Goal: Task Accomplishment & Management: Use online tool/utility

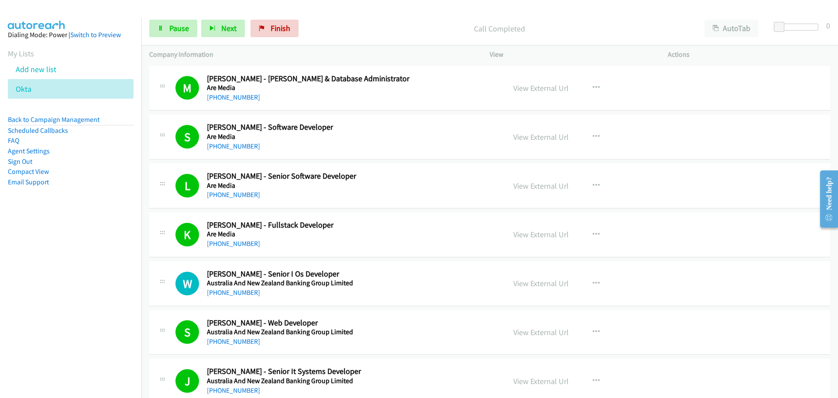
scroll to position [6243, 0]
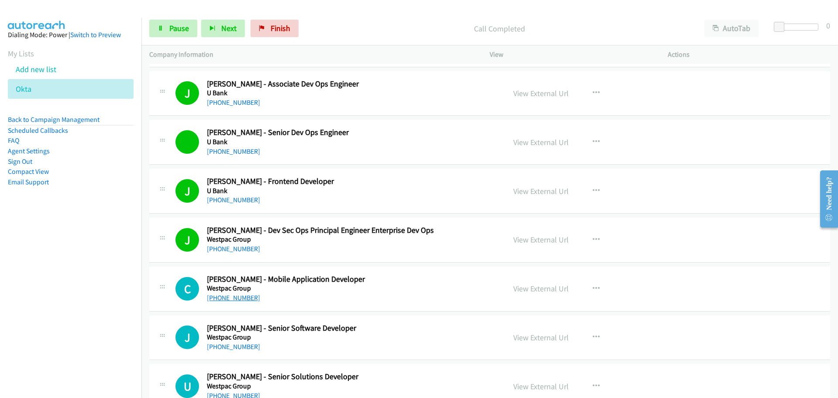
click at [239, 299] on link "+61 435 813 118" at bounding box center [233, 297] width 53 height 8
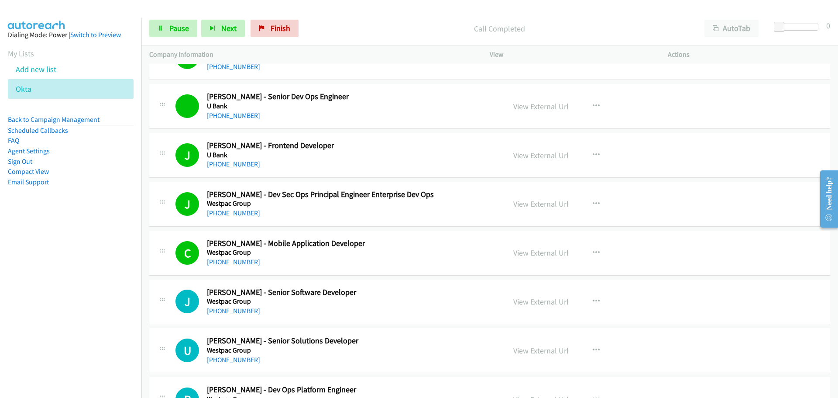
scroll to position [6315, 0]
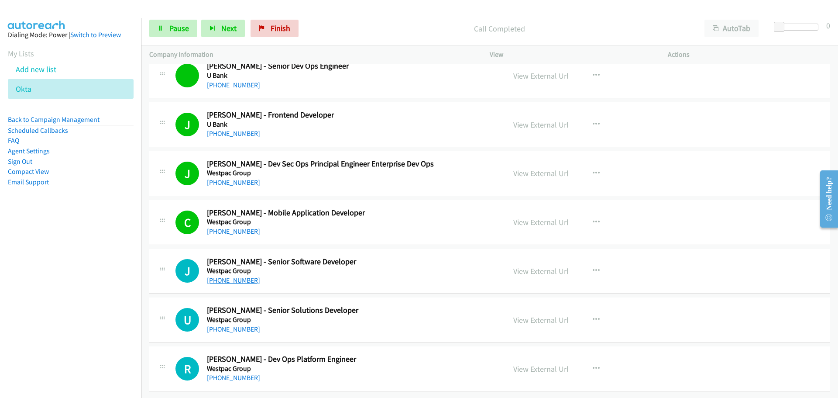
click at [229, 276] on link "+61 437 138 737" at bounding box center [233, 280] width 53 height 8
click at [251, 325] on link "+61 458 496 159" at bounding box center [233, 329] width 53 height 8
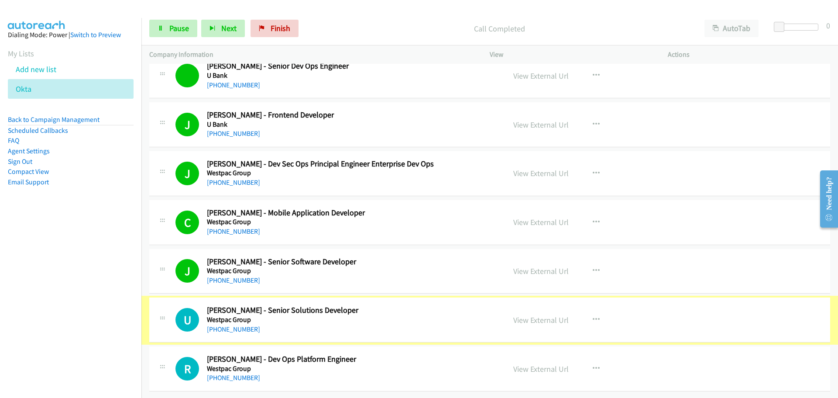
click at [235, 325] on link "+61 458 496 159" at bounding box center [233, 329] width 53 height 8
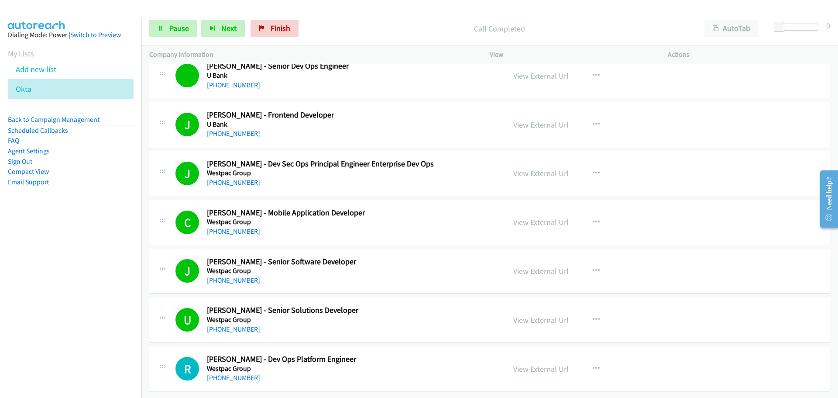
click at [91, 11] on div at bounding box center [415, 17] width 830 height 34
click at [28, 72] on link "Add new list" at bounding box center [36, 69] width 41 height 10
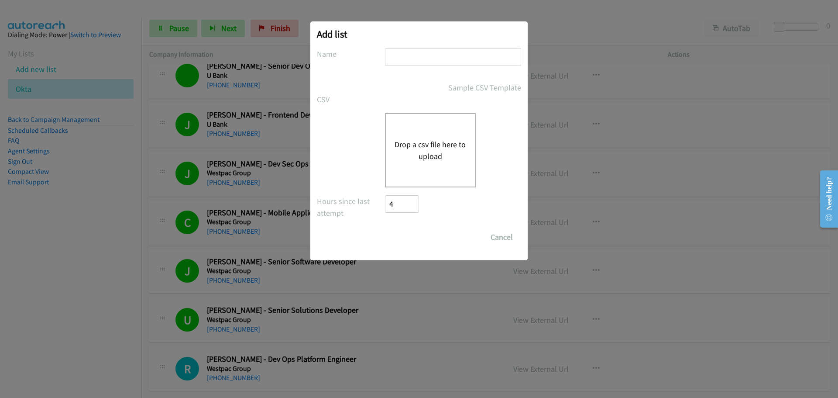
click at [474, 53] on input "text" at bounding box center [453, 57] width 136 height 18
type input "okta"
click at [448, 147] on button "Drop a csv file here to upload" at bounding box center [431, 150] width 72 height 24
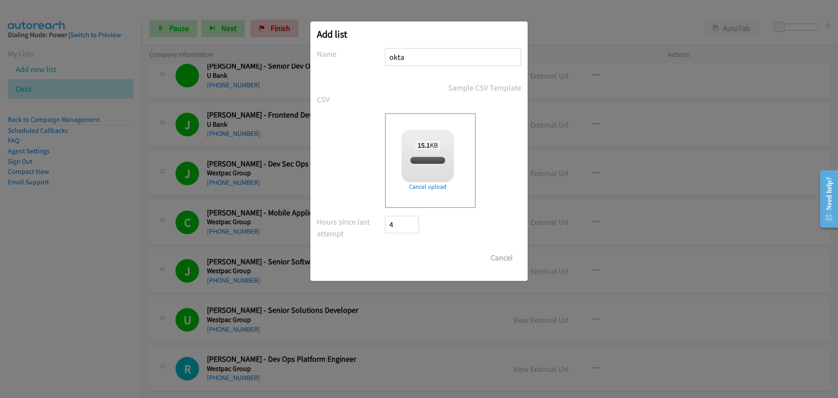
checkbox input "true"
click at [416, 258] on input "Save List" at bounding box center [408, 257] width 46 height 17
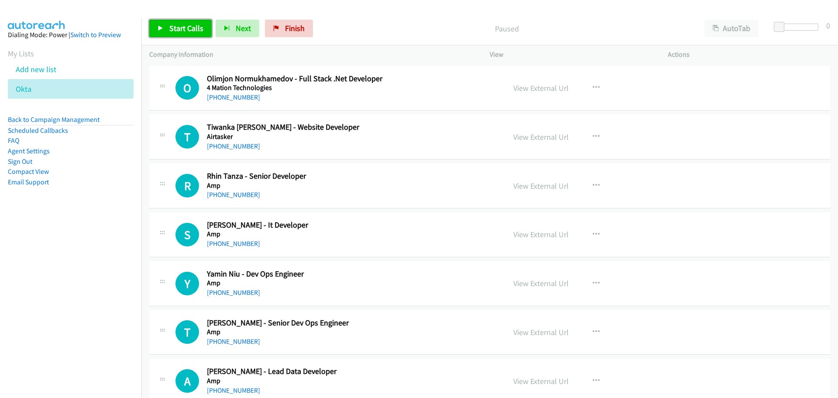
click at [173, 22] on link "Start Calls" at bounding box center [180, 28] width 62 height 17
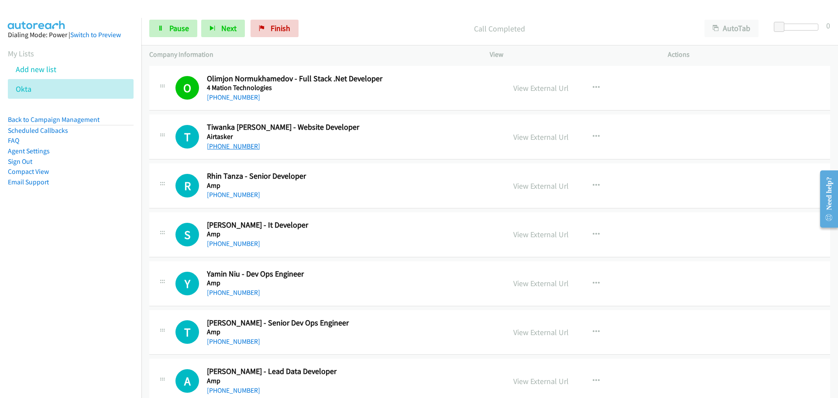
click at [225, 146] on link "[PHONE_NUMBER]" at bounding box center [233, 146] width 53 height 8
click at [227, 196] on link "[PHONE_NUMBER]" at bounding box center [233, 194] width 53 height 8
drag, startPoint x: 224, startPoint y: 242, endPoint x: 233, endPoint y: 237, distance: 10.6
click at [224, 242] on link "[PHONE_NUMBER]" at bounding box center [233, 243] width 53 height 8
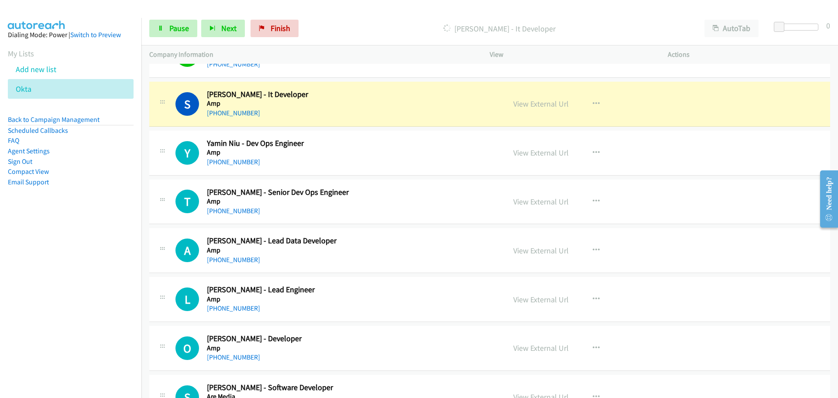
scroll to position [131, 0]
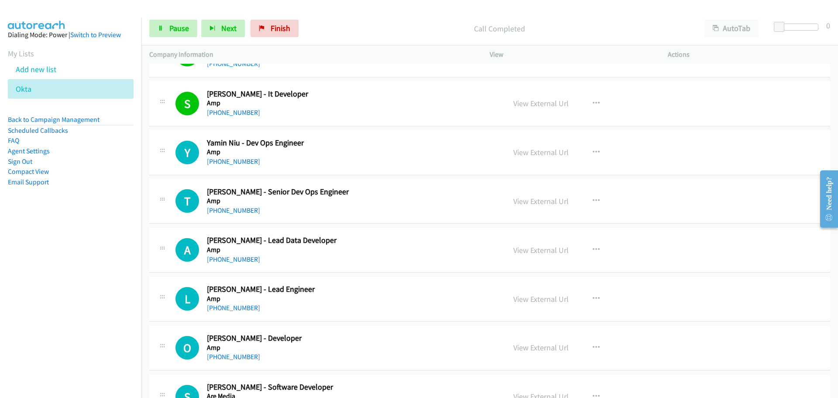
click at [234, 156] on div "[PHONE_NUMBER]" at bounding box center [351, 161] width 288 height 10
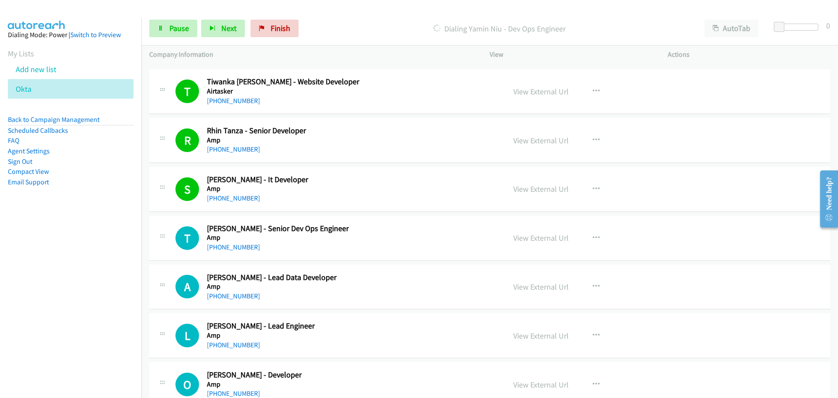
scroll to position [35, 0]
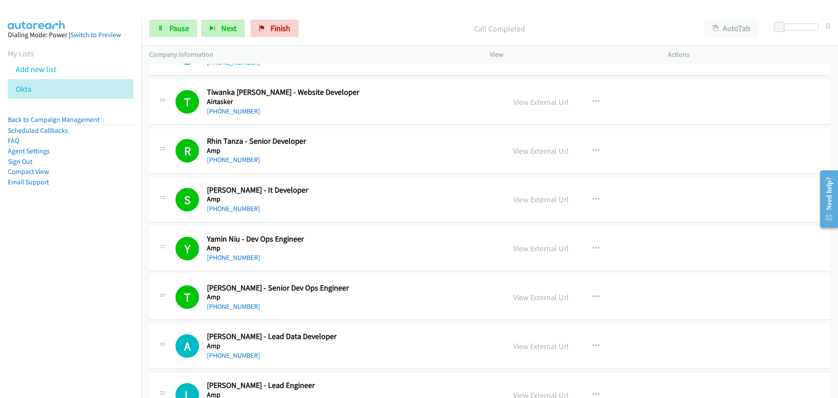
drag, startPoint x: 791, startPoint y: 359, endPoint x: 755, endPoint y: 345, distance: 39.0
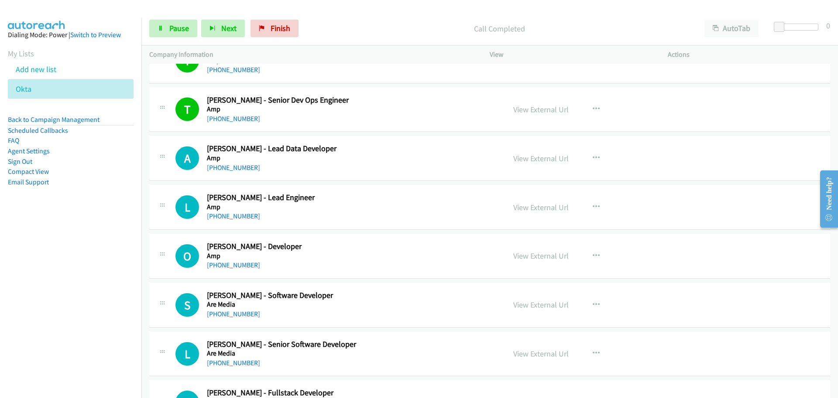
scroll to position [210, 0]
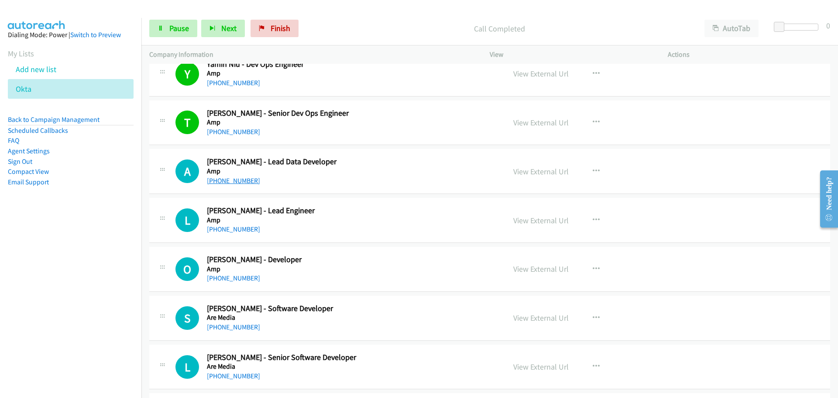
click at [237, 179] on link "[PHONE_NUMBER]" at bounding box center [233, 180] width 53 height 8
click at [222, 226] on link "[PHONE_NUMBER]" at bounding box center [233, 229] width 53 height 8
click at [224, 279] on link "[PHONE_NUMBER]" at bounding box center [233, 278] width 53 height 8
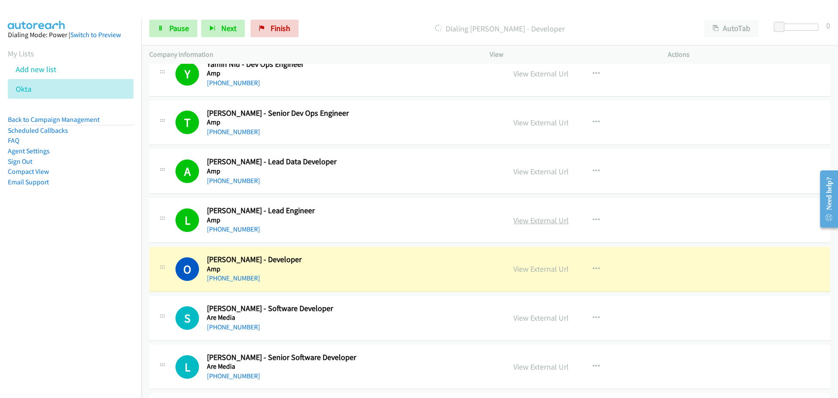
click at [538, 222] on link "View External Url" at bounding box center [540, 220] width 55 height 10
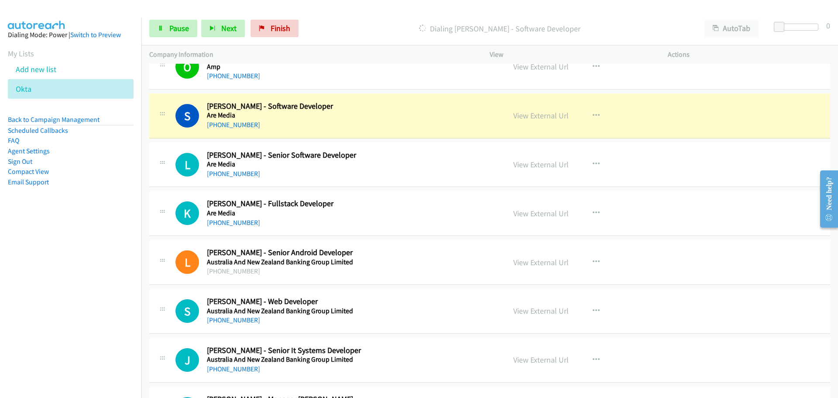
scroll to position [428, 0]
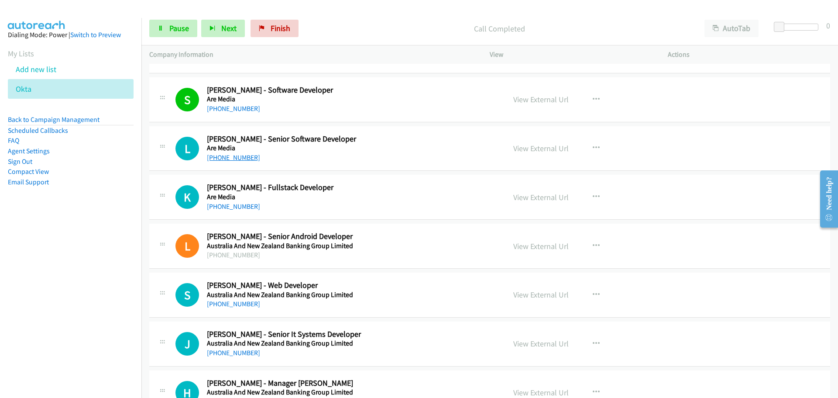
click at [249, 158] on link "[PHONE_NUMBER]" at bounding box center [233, 157] width 53 height 8
click at [220, 202] on link "[PHONE_NUMBER]" at bounding box center [233, 206] width 53 height 8
click at [230, 300] on link "[PHONE_NUMBER]" at bounding box center [233, 303] width 53 height 8
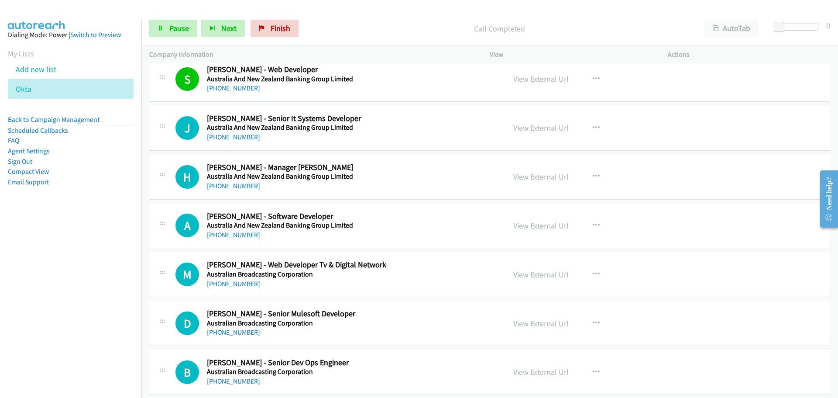
scroll to position [646, 0]
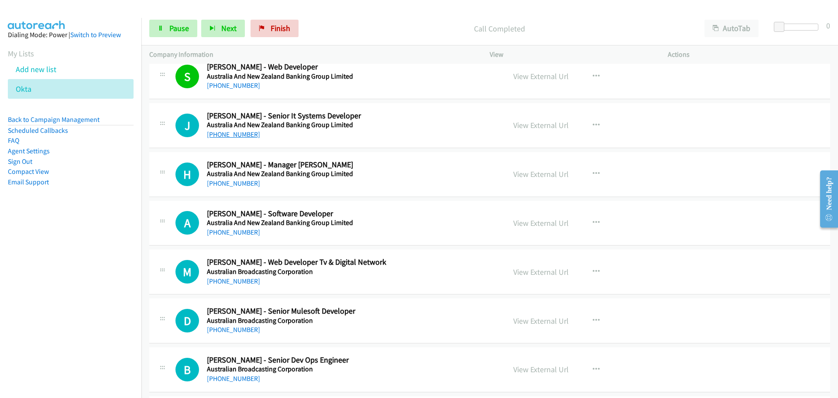
click at [230, 137] on link "[PHONE_NUMBER]" at bounding box center [233, 134] width 53 height 8
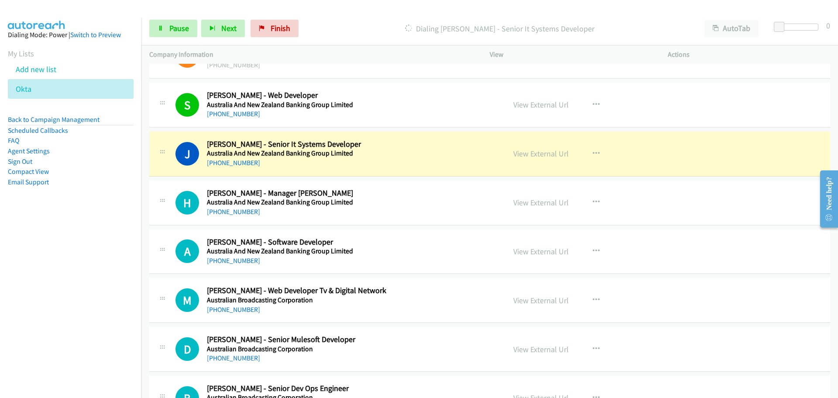
scroll to position [602, 0]
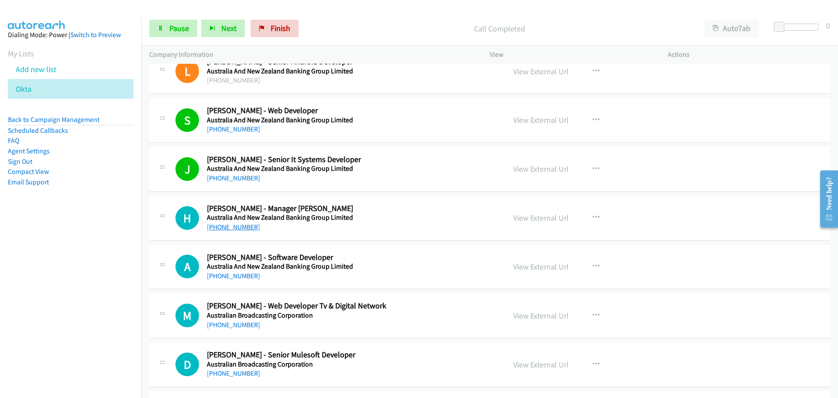
click at [234, 230] on link "[PHONE_NUMBER]" at bounding box center [233, 227] width 53 height 8
drag, startPoint x: 234, startPoint y: 325, endPoint x: 234, endPoint y: 316, distance: 9.2
click at [234, 325] on link "[PHONE_NUMBER]" at bounding box center [233, 324] width 53 height 8
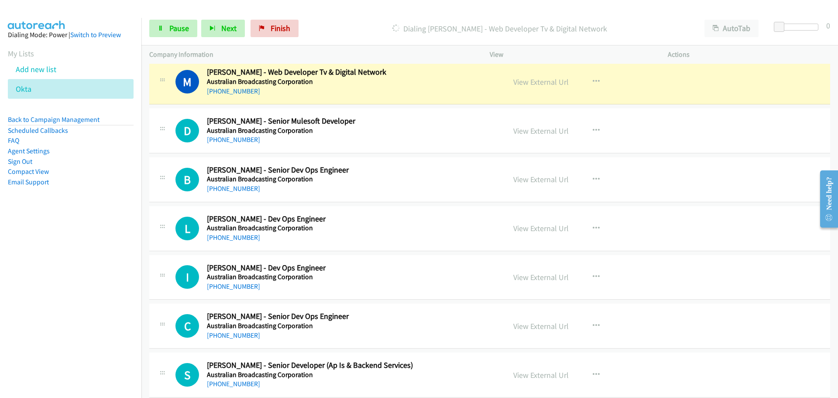
scroll to position [821, 0]
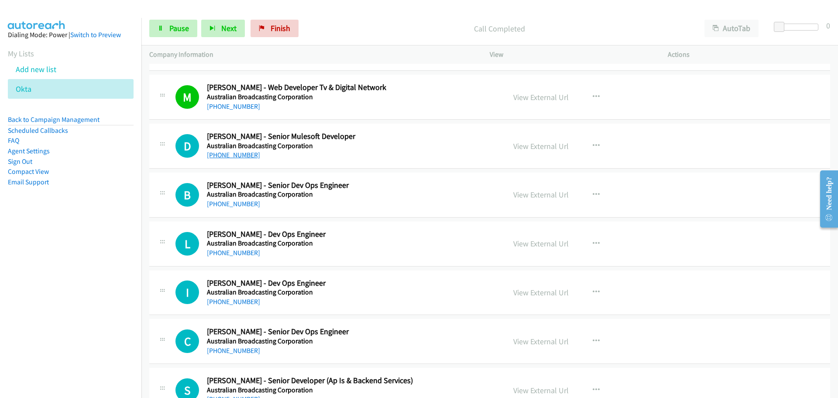
click at [221, 152] on link "[PHONE_NUMBER]" at bounding box center [233, 155] width 53 height 8
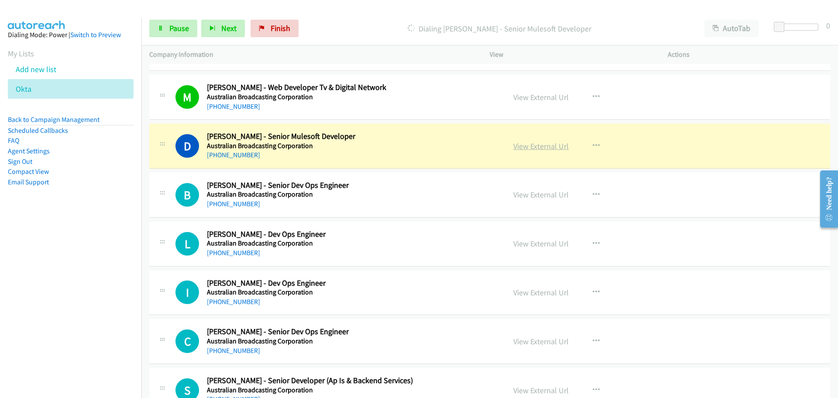
click at [553, 148] on link "View External Url" at bounding box center [540, 146] width 55 height 10
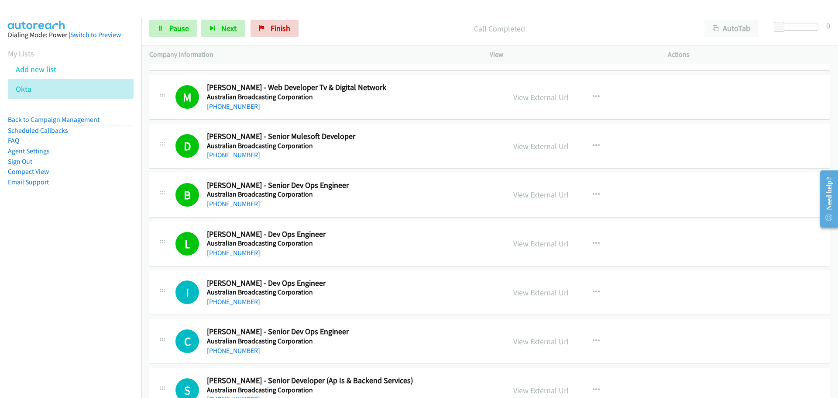
scroll to position [995, 0]
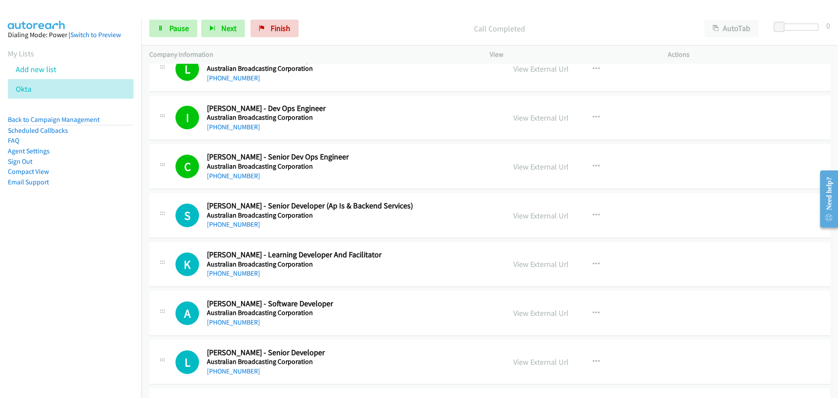
drag, startPoint x: 232, startPoint y: 226, endPoint x: 798, endPoint y: 248, distance: 566.2
click at [232, 226] on link "[PHONE_NUMBER]" at bounding box center [233, 224] width 53 height 8
click at [234, 277] on link "[PHONE_NUMBER]" at bounding box center [233, 273] width 53 height 8
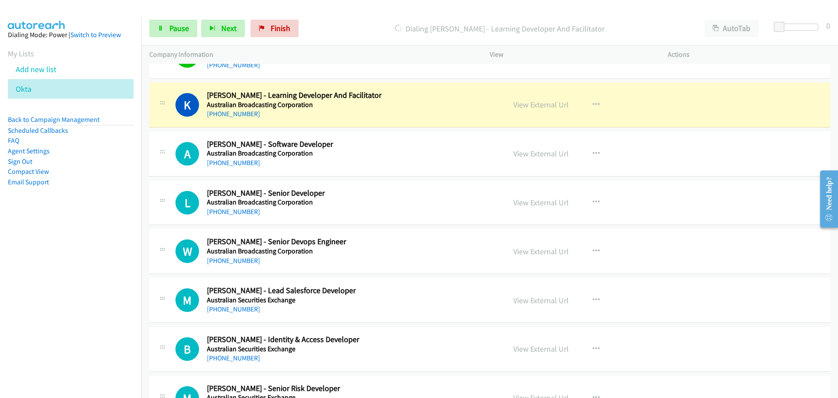
scroll to position [1170, 0]
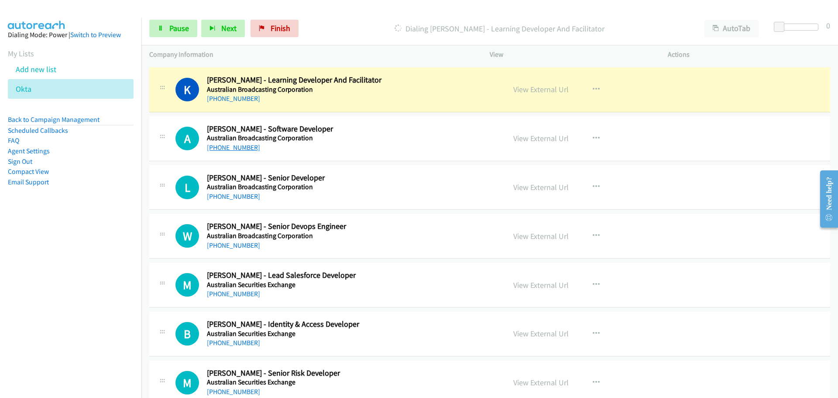
click at [234, 149] on link "[PHONE_NUMBER]" at bounding box center [233, 147] width 53 height 8
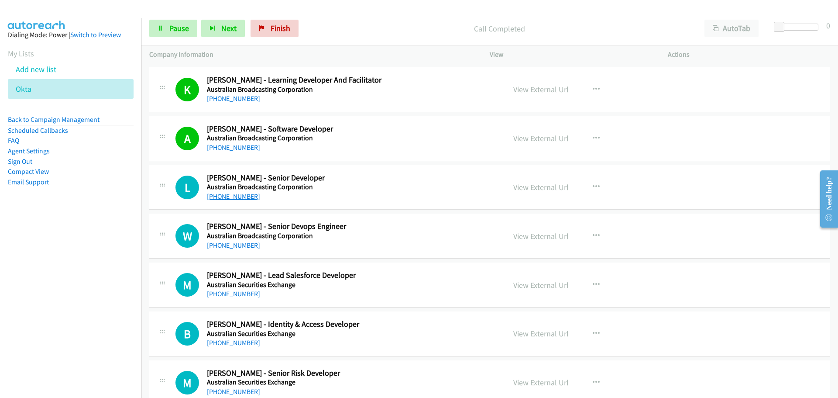
click at [232, 196] on link "[PHONE_NUMBER]" at bounding box center [233, 196] width 53 height 8
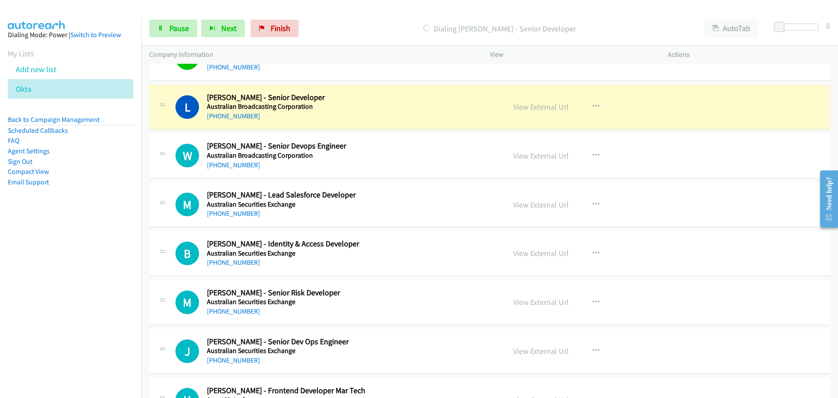
scroll to position [1257, 0]
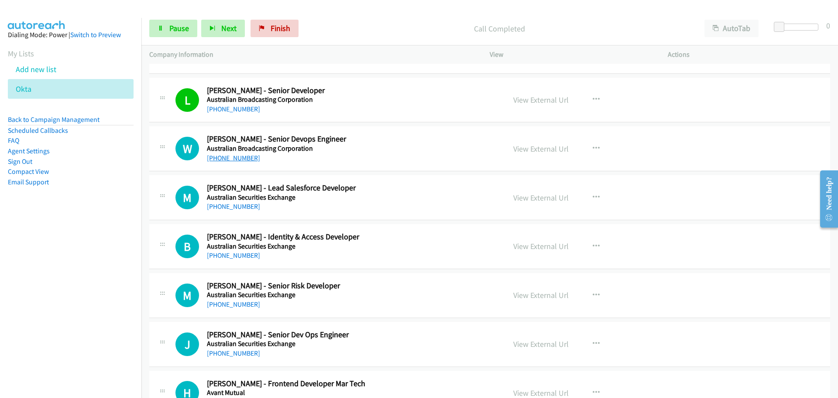
click at [228, 160] on link "[PHONE_NUMBER]" at bounding box center [233, 158] width 53 height 8
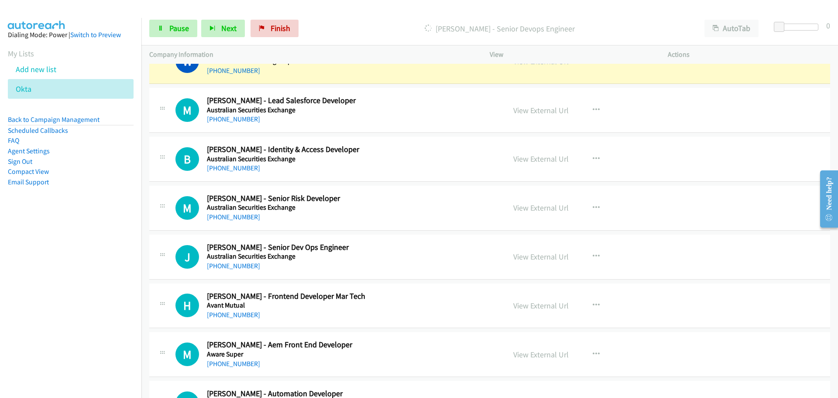
scroll to position [1301, 0]
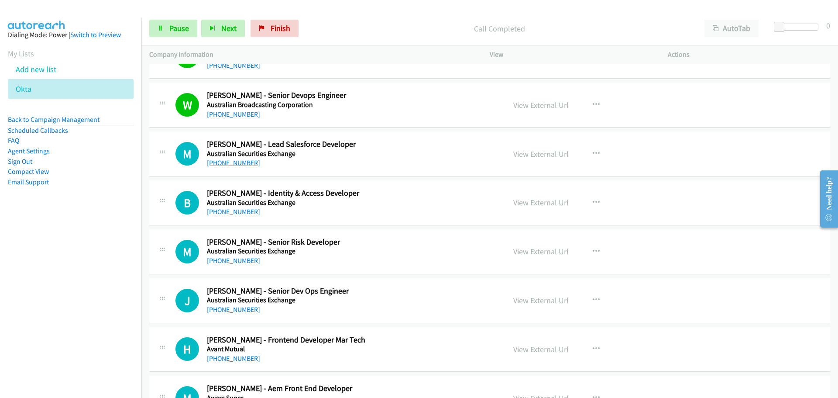
click at [234, 159] on link "[PHONE_NUMBER]" at bounding box center [233, 162] width 53 height 8
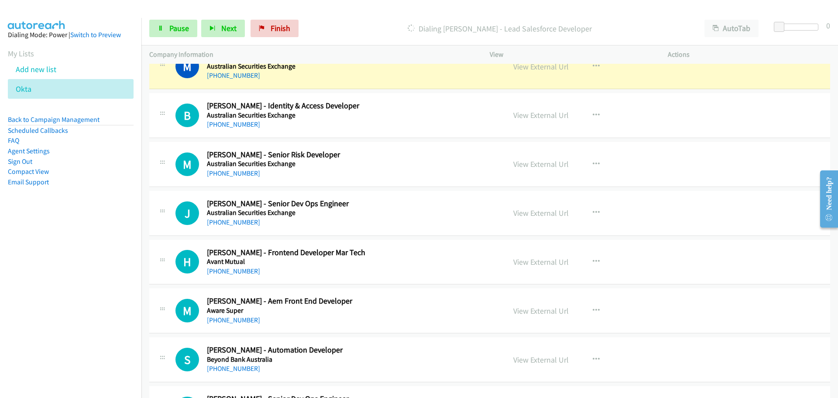
scroll to position [1345, 0]
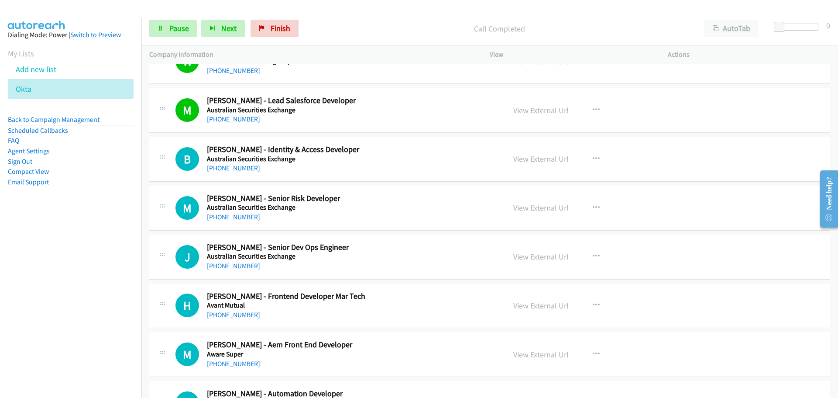
click at [220, 167] on link "[PHONE_NUMBER]" at bounding box center [233, 168] width 53 height 8
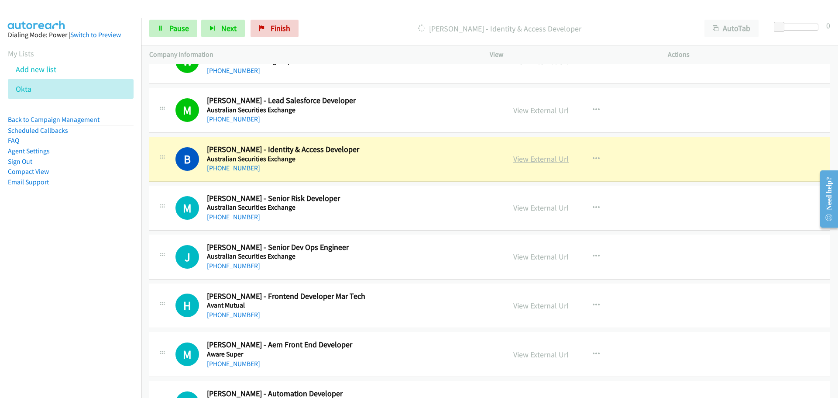
click at [545, 160] on link "View External Url" at bounding box center [540, 159] width 55 height 10
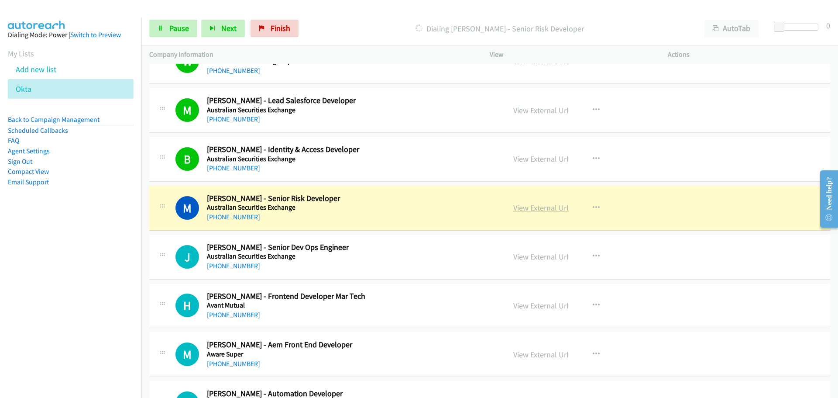
click at [537, 209] on link "View External Url" at bounding box center [540, 208] width 55 height 10
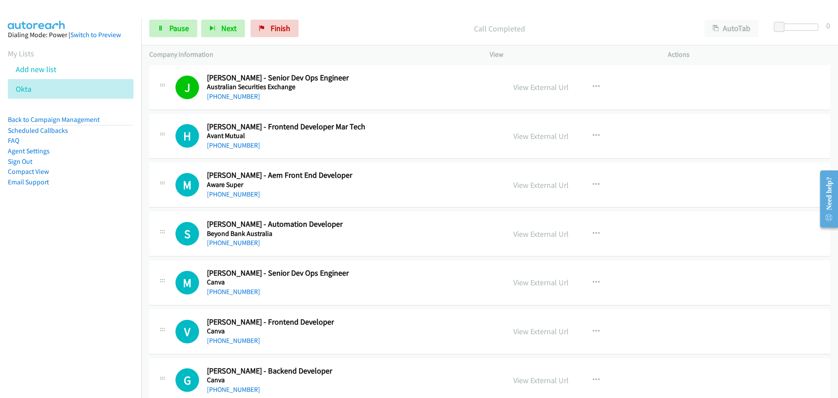
scroll to position [1563, 0]
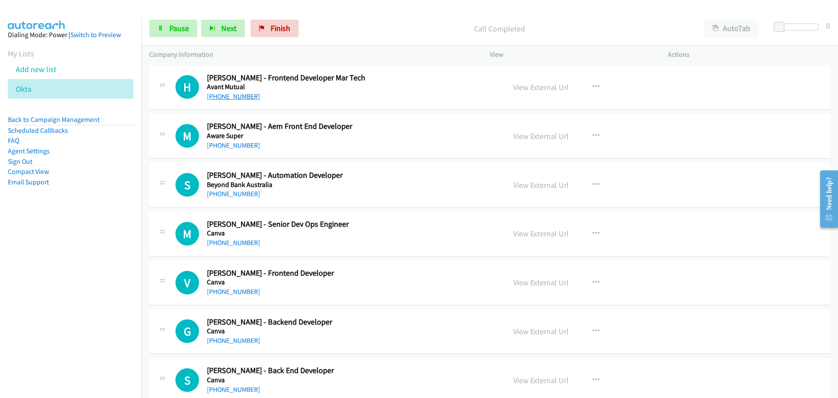
click at [224, 98] on link "[PHONE_NUMBER]" at bounding box center [233, 96] width 53 height 8
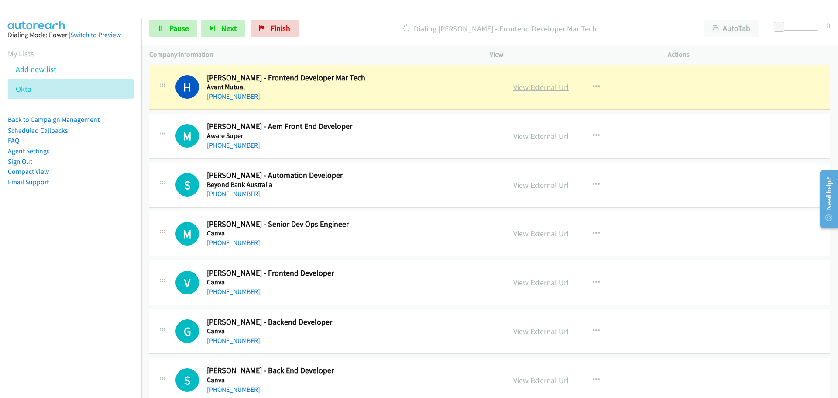
click at [551, 87] on link "View External Url" at bounding box center [540, 87] width 55 height 10
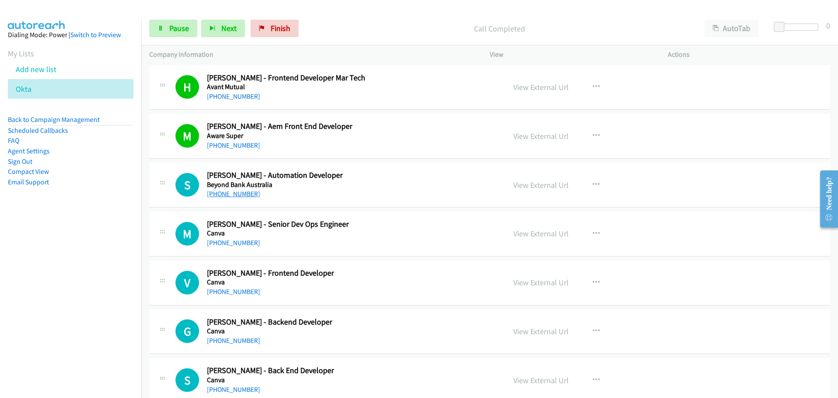
click at [239, 197] on link "[PHONE_NUMBER]" at bounding box center [233, 193] width 53 height 8
click at [243, 241] on link "[PHONE_NUMBER]" at bounding box center [233, 242] width 53 height 8
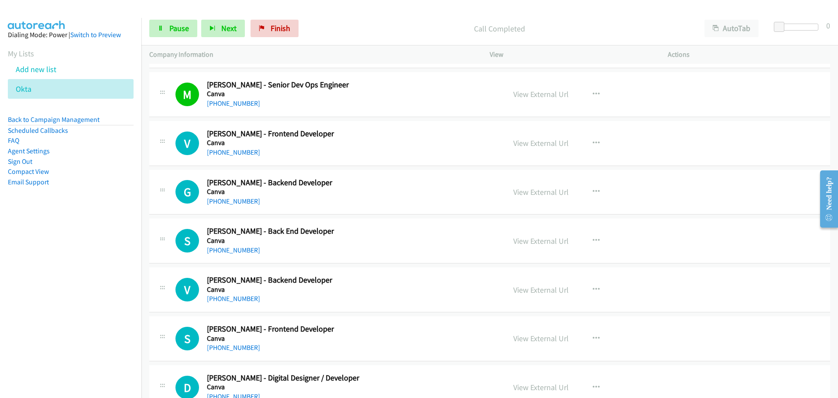
scroll to position [1737, 0]
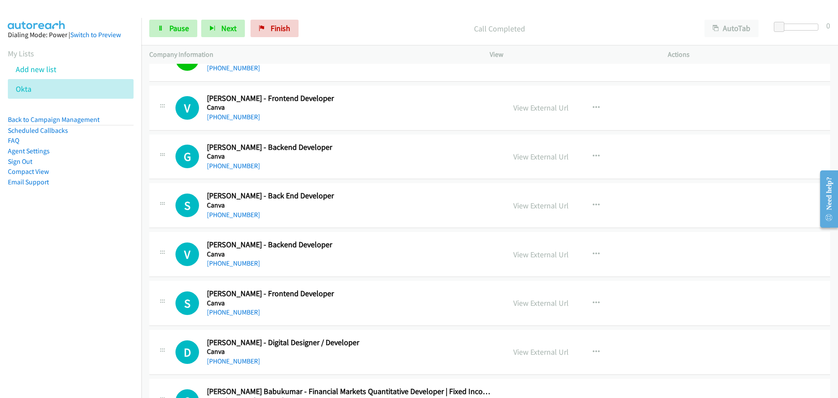
drag, startPoint x: 224, startPoint y: 118, endPoint x: 207, endPoint y: 134, distance: 23.5
click at [224, 118] on link "[PHONE_NUMBER]" at bounding box center [233, 117] width 53 height 8
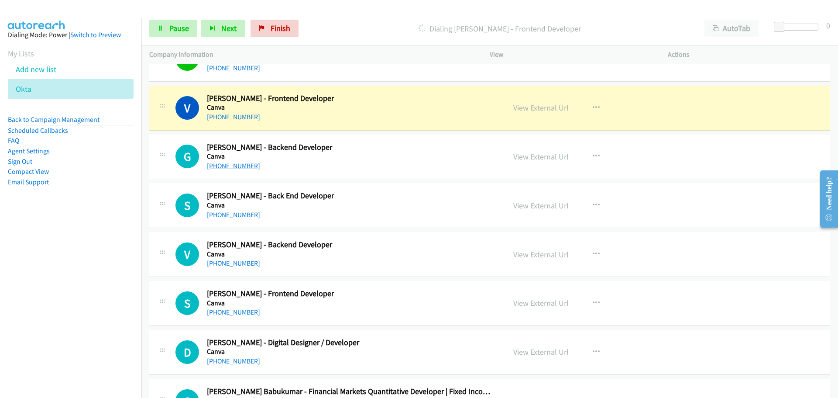
click at [238, 167] on link "[PHONE_NUMBER]" at bounding box center [233, 166] width 53 height 8
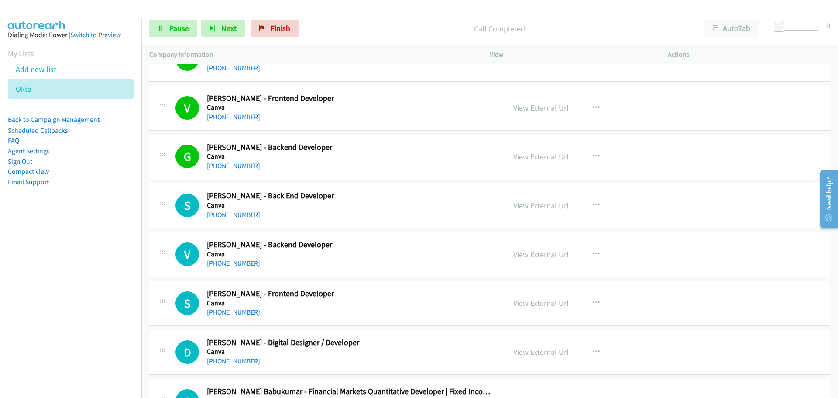
click at [220, 216] on link "[PHONE_NUMBER]" at bounding box center [233, 214] width 53 height 8
click at [240, 265] on link "[PHONE_NUMBER]" at bounding box center [233, 263] width 53 height 8
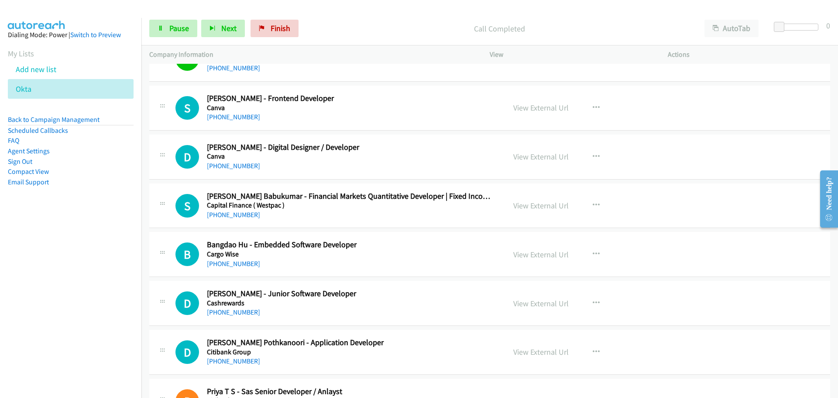
scroll to position [1912, 0]
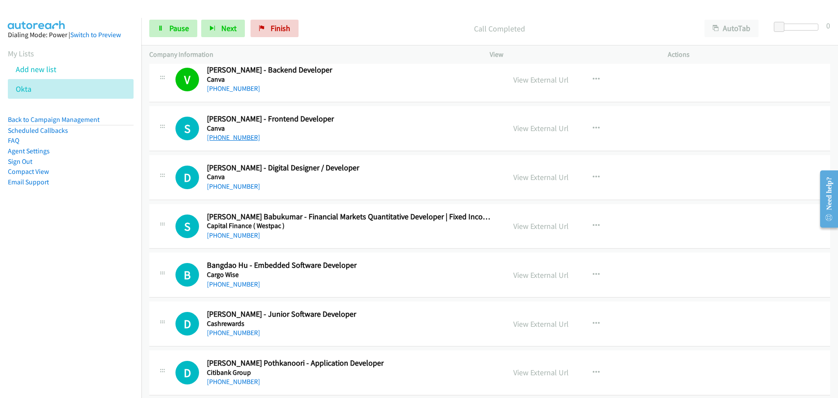
click at [229, 135] on link "[PHONE_NUMBER]" at bounding box center [233, 137] width 53 height 8
click at [238, 189] on link "[PHONE_NUMBER]" at bounding box center [233, 186] width 53 height 8
click at [241, 135] on link "[PHONE_NUMBER]" at bounding box center [233, 137] width 53 height 8
click at [227, 191] on div "[PHONE_NUMBER]" at bounding box center [351, 186] width 288 height 10
drag, startPoint x: 241, startPoint y: 187, endPoint x: 237, endPoint y: 187, distance: 4.8
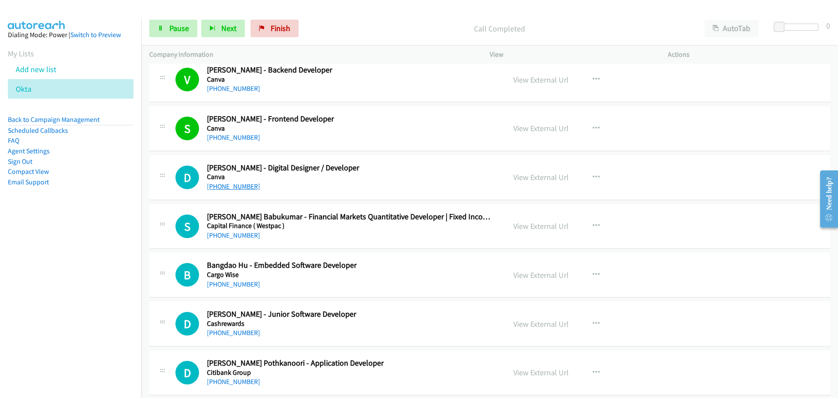
click at [241, 187] on link "[PHONE_NUMBER]" at bounding box center [233, 186] width 53 height 8
click at [228, 238] on link "[PHONE_NUMBER]" at bounding box center [233, 235] width 53 height 8
click at [235, 285] on link "[PHONE_NUMBER]" at bounding box center [233, 284] width 53 height 8
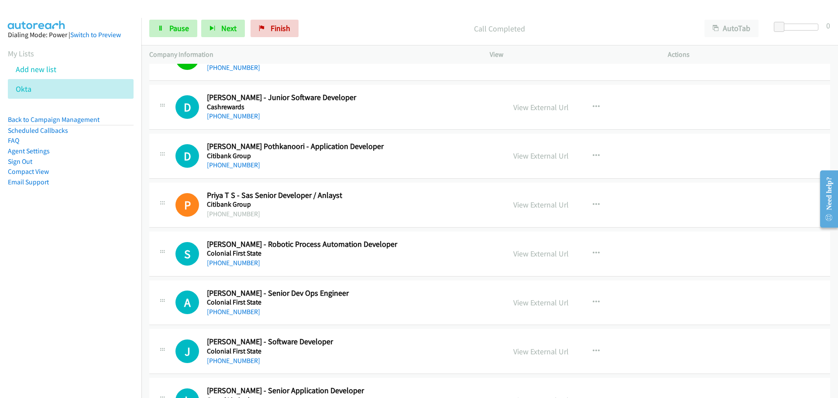
scroll to position [2130, 0]
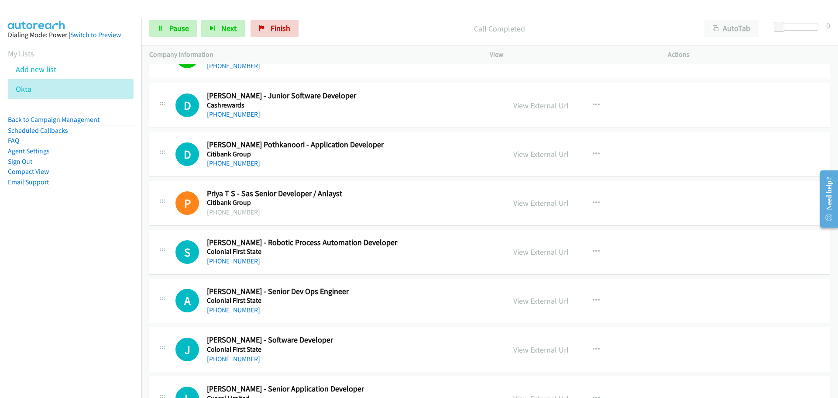
click at [235, 107] on h5 "Cashrewards" at bounding box center [351, 105] width 288 height 9
click at [237, 113] on link "[PHONE_NUMBER]" at bounding box center [233, 114] width 53 height 8
click at [239, 260] on link "[PHONE_NUMBER]" at bounding box center [233, 261] width 53 height 8
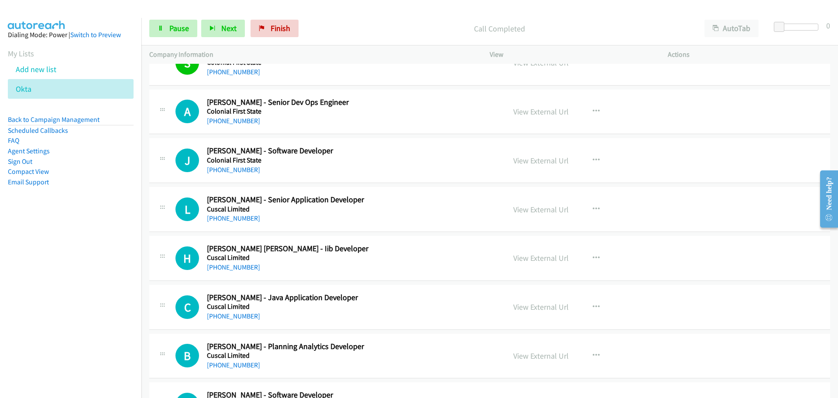
scroll to position [2305, 0]
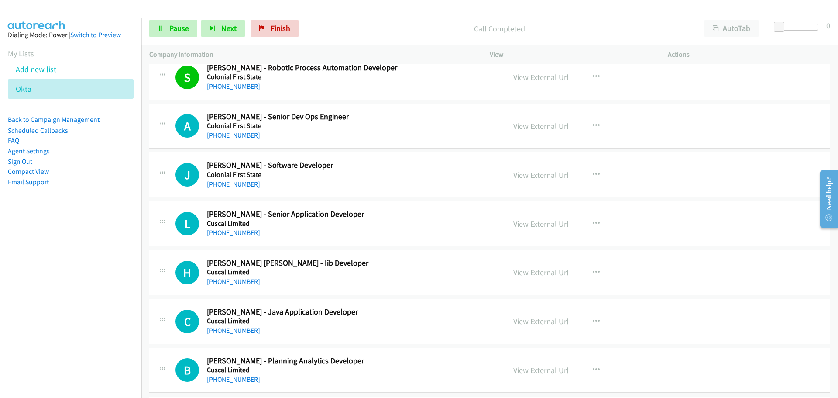
click at [245, 132] on link "[PHONE_NUMBER]" at bounding box center [233, 135] width 53 height 8
click at [238, 183] on link "[PHONE_NUMBER]" at bounding box center [233, 184] width 53 height 8
click at [236, 230] on link "[PHONE_NUMBER]" at bounding box center [233, 232] width 53 height 8
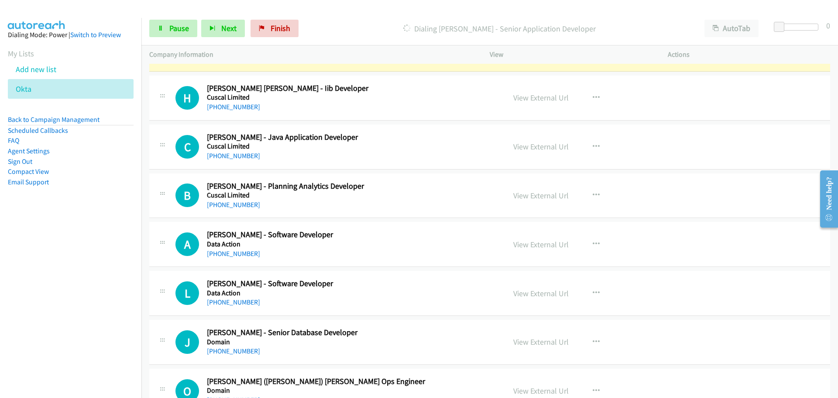
scroll to position [2436, 0]
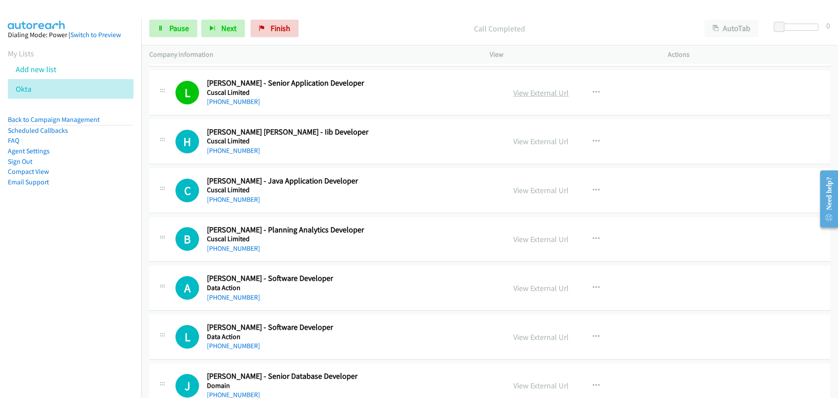
click at [542, 93] on link "View External Url" at bounding box center [540, 93] width 55 height 10
click at [220, 148] on link "[PHONE_NUMBER]" at bounding box center [233, 150] width 53 height 8
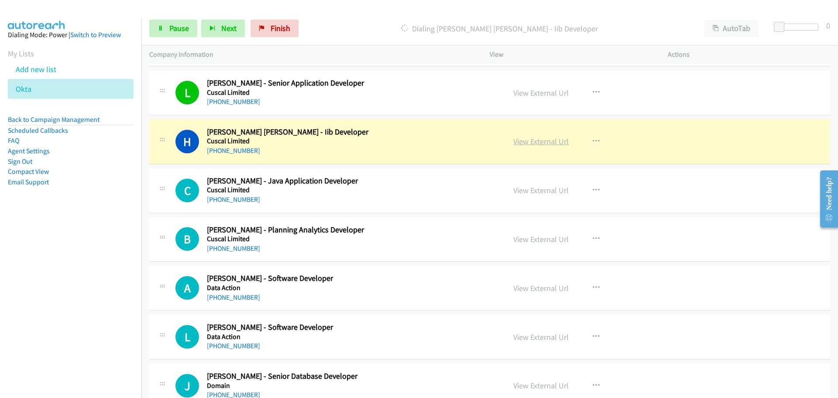
click at [541, 144] on link "View External Url" at bounding box center [540, 141] width 55 height 10
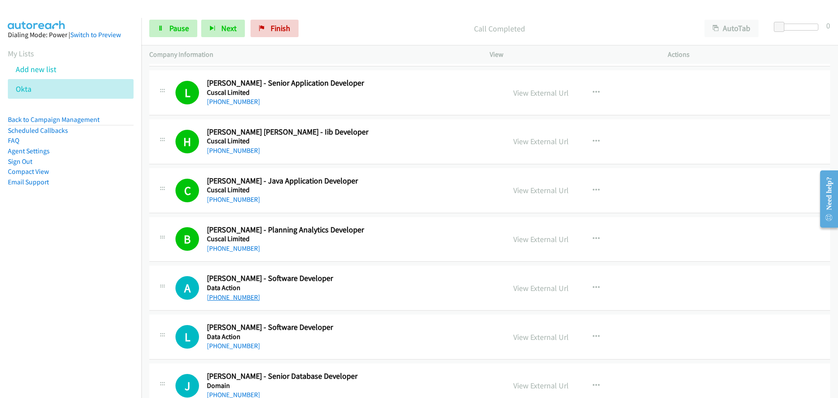
click at [232, 294] on link "[PHONE_NUMBER]" at bounding box center [233, 297] width 53 height 8
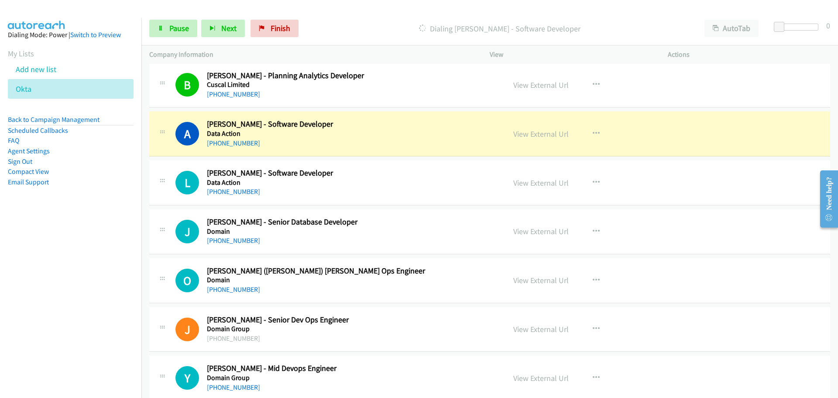
scroll to position [2654, 0]
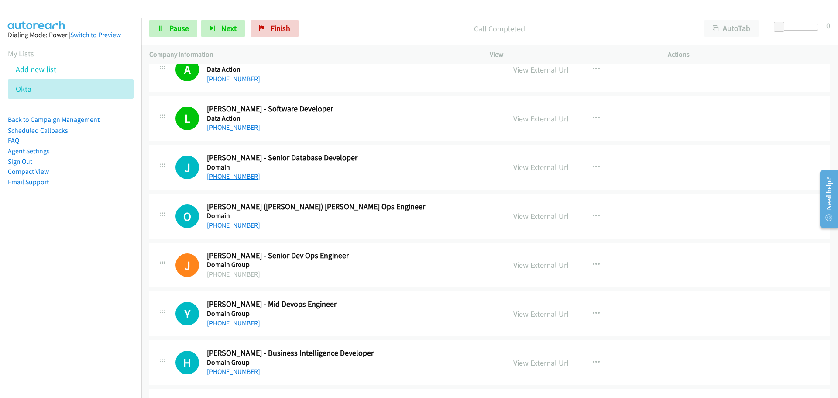
click at [241, 179] on link "[PHONE_NUMBER]" at bounding box center [233, 176] width 53 height 8
click at [543, 169] on link "View External Url" at bounding box center [540, 167] width 55 height 10
click at [244, 230] on div "[PHONE_NUMBER]" at bounding box center [351, 225] width 288 height 10
click at [237, 227] on link "[PHONE_NUMBER]" at bounding box center [233, 225] width 53 height 8
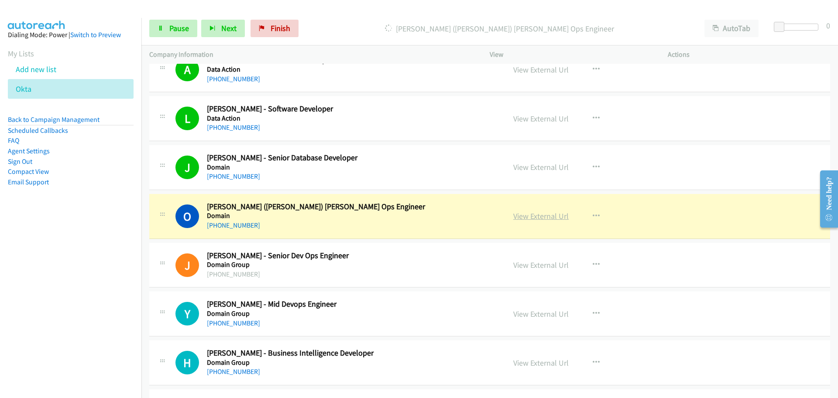
click at [540, 214] on link "View External Url" at bounding box center [540, 216] width 55 height 10
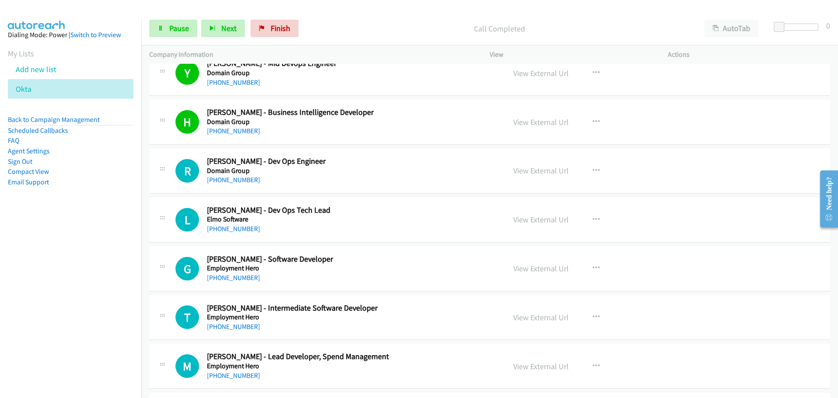
scroll to position [2960, 0]
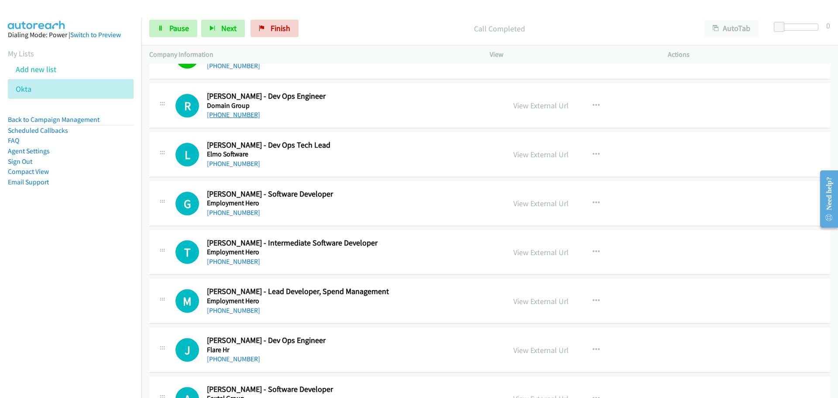
click at [224, 115] on link "[PHONE_NUMBER]" at bounding box center [233, 114] width 53 height 8
click at [107, 141] on li "FAQ" at bounding box center [71, 140] width 126 height 10
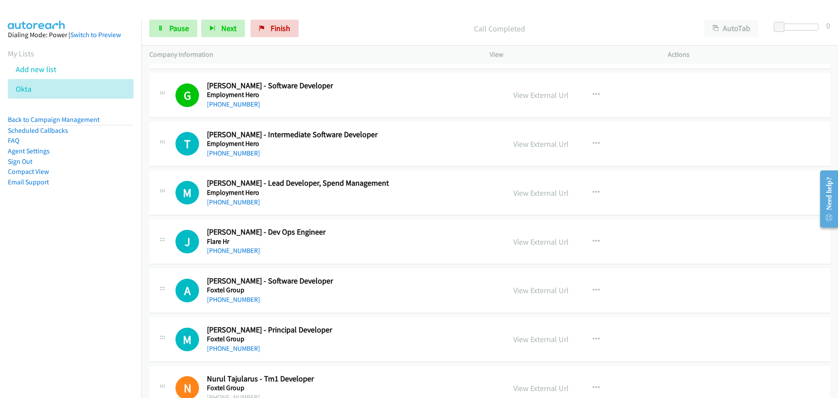
scroll to position [3091, 0]
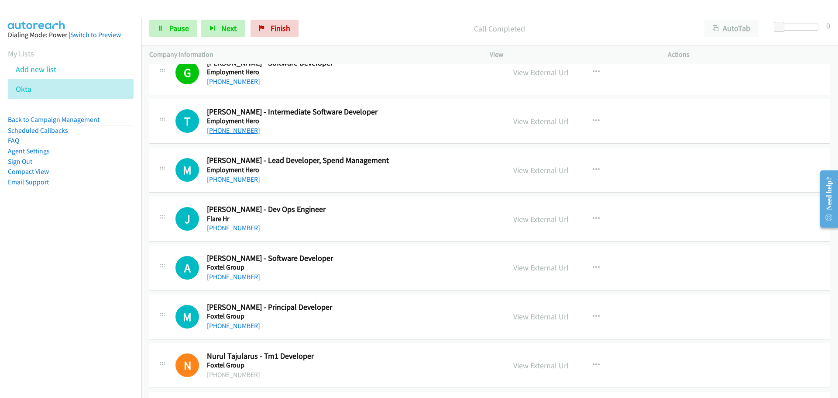
click at [232, 130] on link "[PHONE_NUMBER]" at bounding box center [233, 130] width 53 height 8
click at [244, 179] on link "[PHONE_NUMBER]" at bounding box center [233, 179] width 53 height 8
drag, startPoint x: 236, startPoint y: 229, endPoint x: 240, endPoint y: 225, distance: 5.3
click at [236, 229] on link "[PHONE_NUMBER]" at bounding box center [233, 228] width 53 height 8
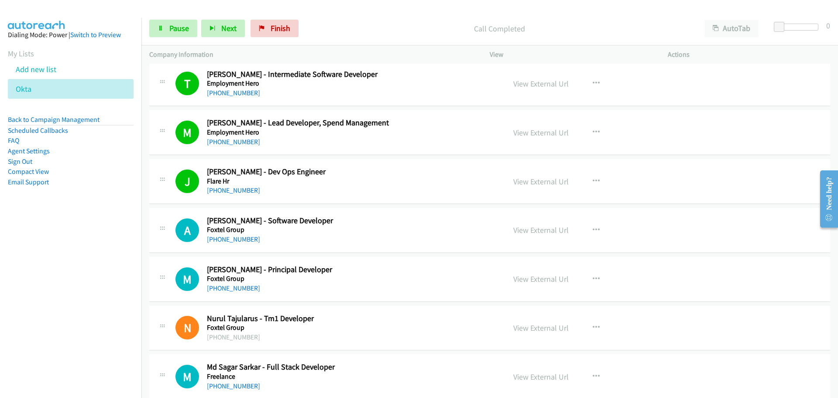
scroll to position [3178, 0]
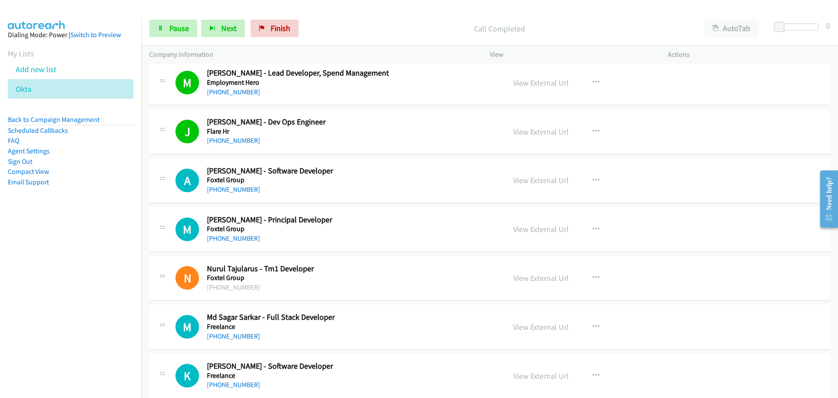
drag, startPoint x: 240, startPoint y: 187, endPoint x: 422, endPoint y: 204, distance: 182.4
click at [240, 187] on link "[PHONE_NUMBER]" at bounding box center [233, 189] width 53 height 8
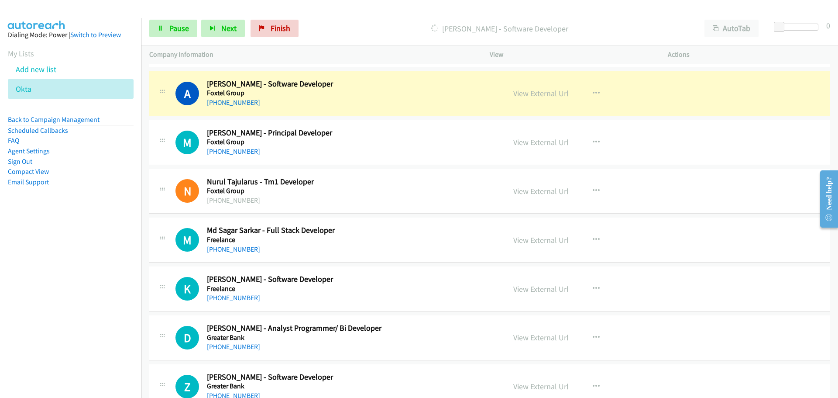
scroll to position [3265, 0]
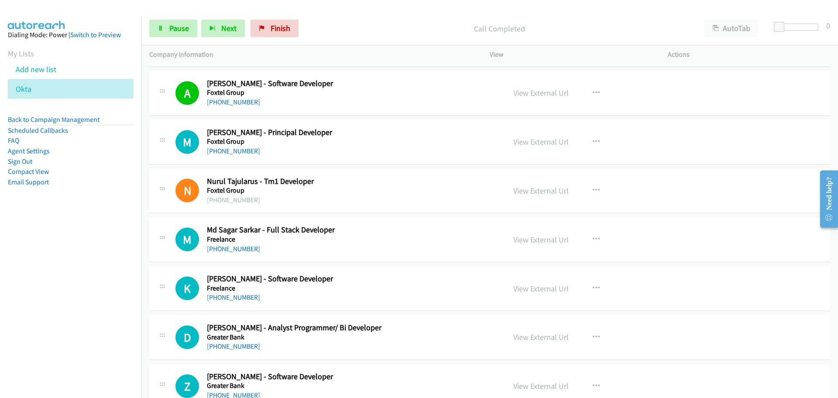
drag, startPoint x: 231, startPoint y: 151, endPoint x: 275, endPoint y: 154, distance: 44.2
click at [231, 151] on link "[PHONE_NUMBER]" at bounding box center [233, 151] width 53 height 8
click at [230, 250] on link "[PHONE_NUMBER]" at bounding box center [233, 248] width 53 height 8
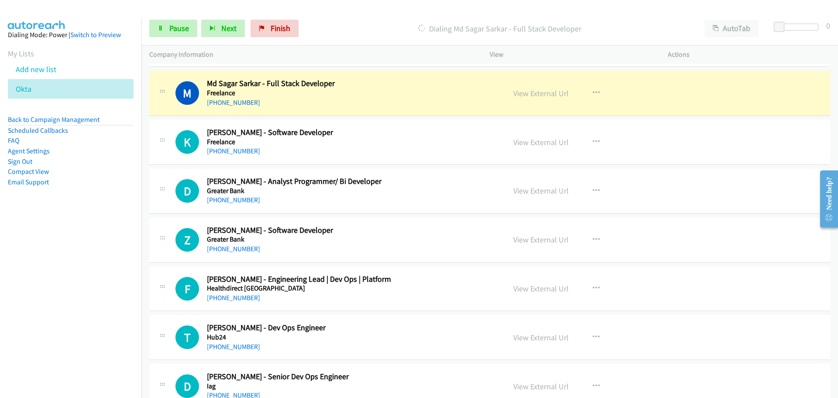
scroll to position [3396, 0]
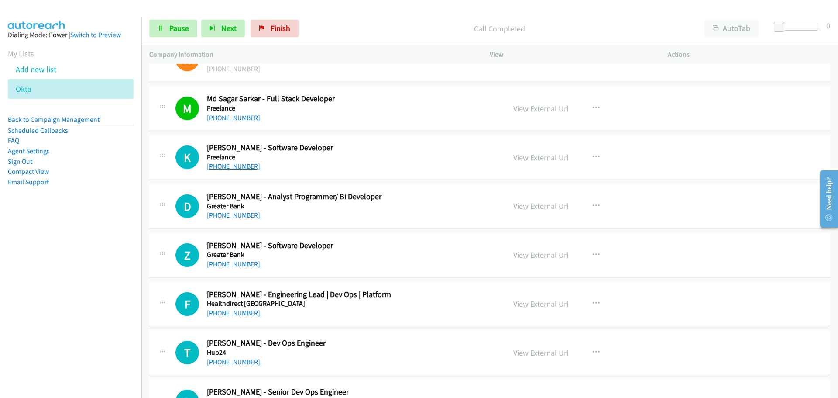
click at [236, 168] on link "[PHONE_NUMBER]" at bounding box center [233, 166] width 53 height 8
click at [234, 213] on link "[PHONE_NUMBER]" at bounding box center [233, 215] width 53 height 8
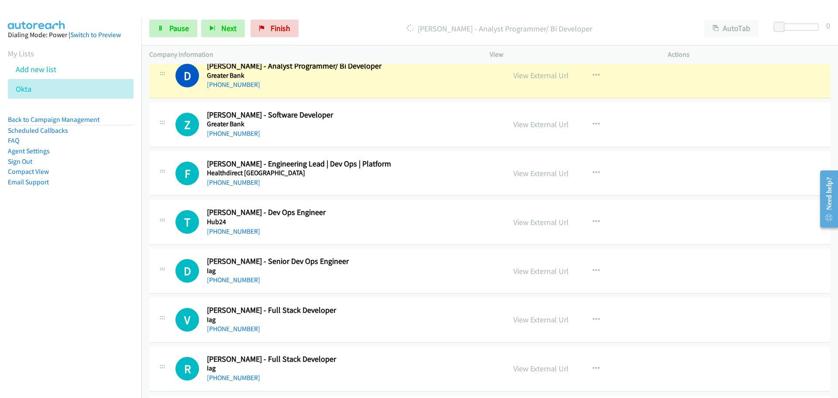
scroll to position [3527, 0]
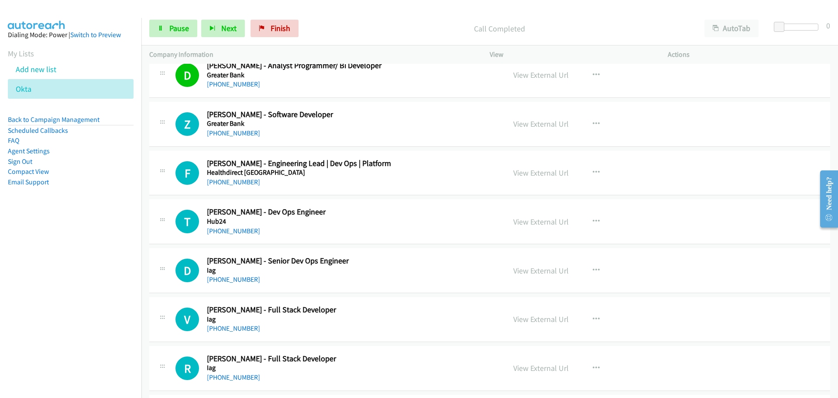
drag, startPoint x: 242, startPoint y: 130, endPoint x: 262, endPoint y: 129, distance: 20.1
click at [242, 130] on link "[PHONE_NUMBER]" at bounding box center [233, 133] width 53 height 8
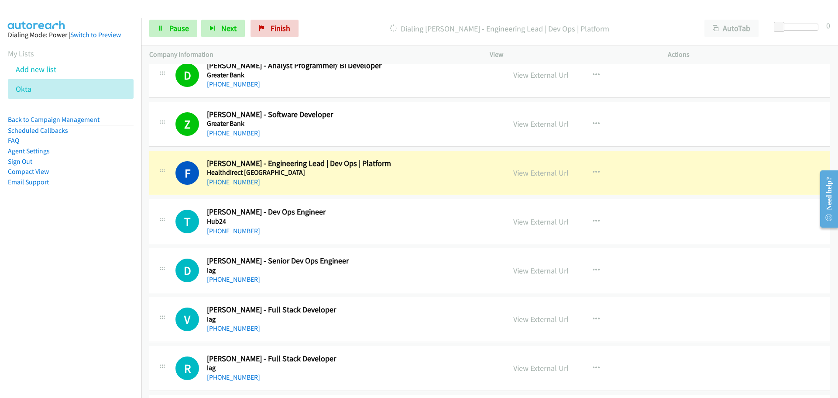
click at [759, 368] on div "R Callback Scheduled Rhit Manandhar - Full Stack Developer Iag Australia/Sydney…" at bounding box center [489, 368] width 681 height 45
click at [545, 172] on link "View External Url" at bounding box center [540, 173] width 55 height 10
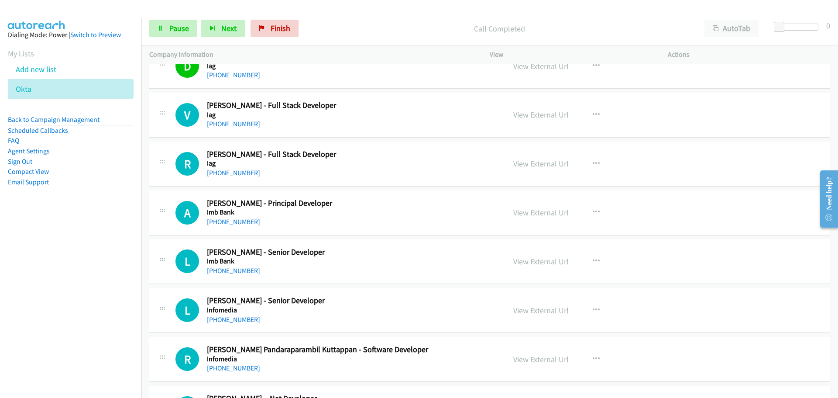
scroll to position [3746, 0]
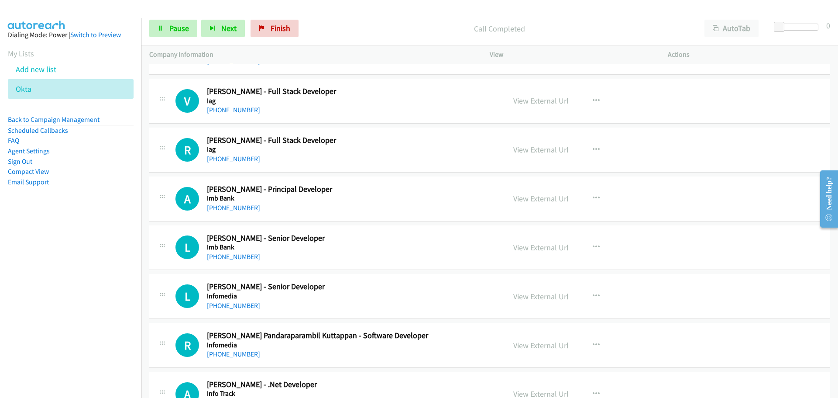
drag, startPoint x: 253, startPoint y: 106, endPoint x: 243, endPoint y: 109, distance: 10.4
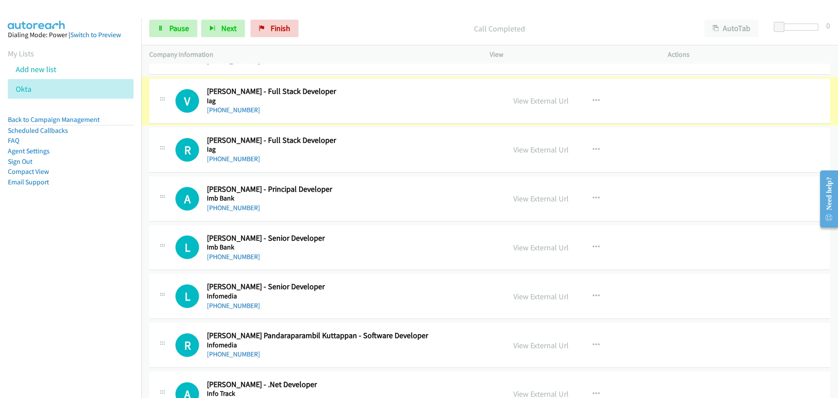
click at [243, 109] on link "[PHONE_NUMBER]" at bounding box center [233, 110] width 53 height 8
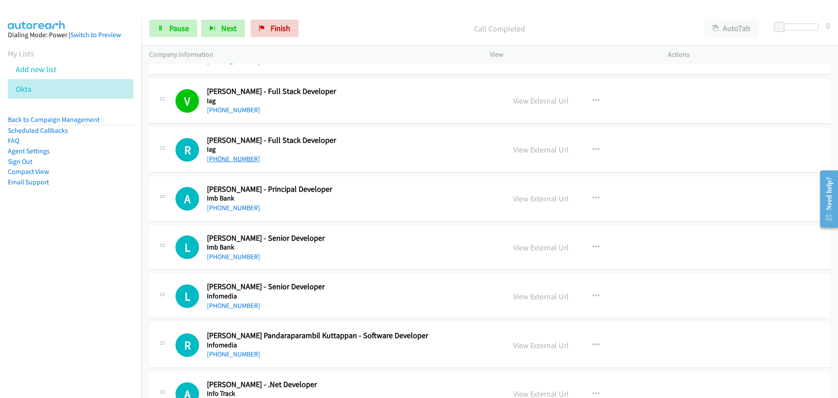
drag, startPoint x: 227, startPoint y: 162, endPoint x: 233, endPoint y: 160, distance: 5.4
click at [227, 162] on link "[PHONE_NUMBER]" at bounding box center [233, 159] width 53 height 8
click at [238, 210] on link "[PHONE_NUMBER]" at bounding box center [233, 207] width 53 height 8
click at [231, 257] on link "[PHONE_NUMBER]" at bounding box center [233, 256] width 53 height 8
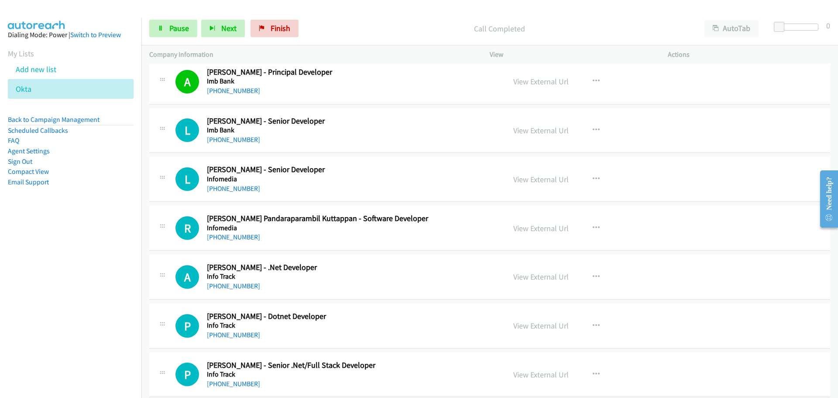
scroll to position [3875, 0]
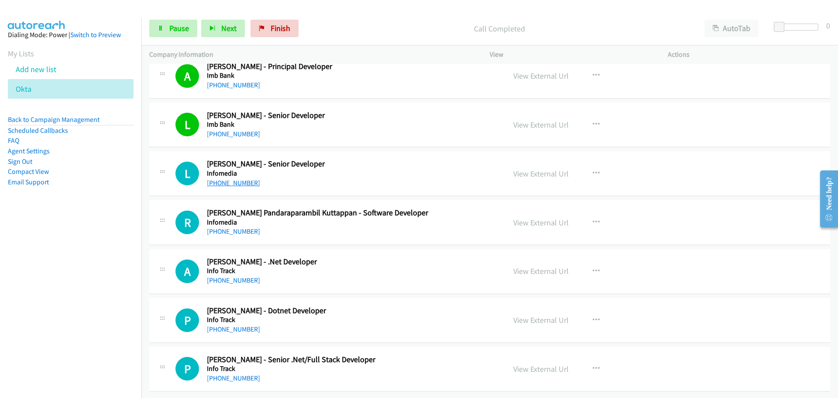
click at [243, 179] on link "[PHONE_NUMBER]" at bounding box center [233, 183] width 53 height 8
click at [223, 227] on link "[PHONE_NUMBER]" at bounding box center [233, 231] width 53 height 8
click at [224, 276] on link "[PHONE_NUMBER]" at bounding box center [233, 280] width 53 height 8
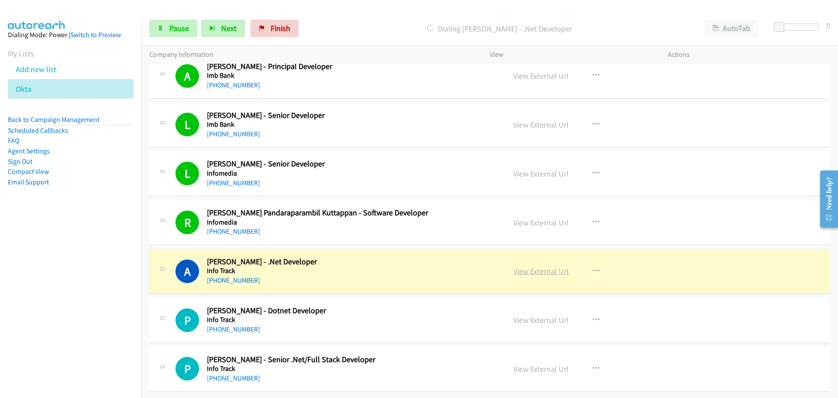
click at [538, 266] on link "View External Url" at bounding box center [540, 271] width 55 height 10
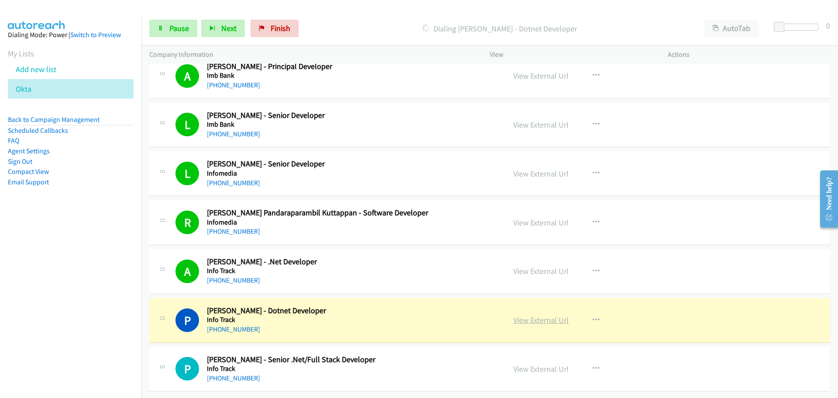
click at [551, 317] on link "View External Url" at bounding box center [540, 320] width 55 height 10
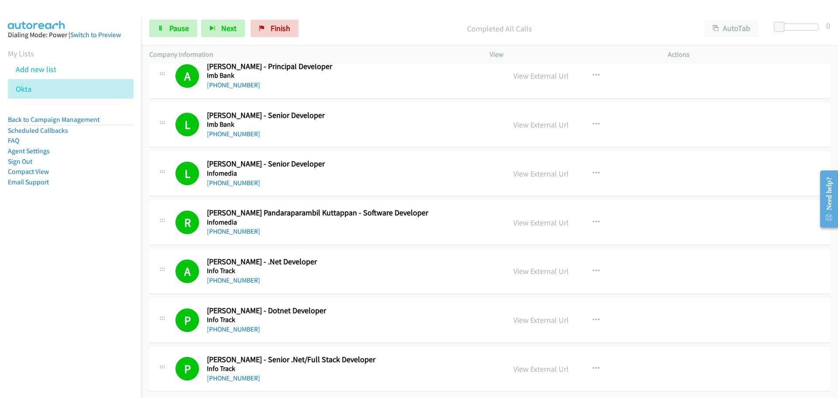
drag, startPoint x: 104, startPoint y: 198, endPoint x: 103, endPoint y: 193, distance: 4.5
click at [103, 195] on aside "Dialing Mode: Power | Switch to Preview My Lists Add new list Okta Back to Camp…" at bounding box center [70, 122] width 141 height 209
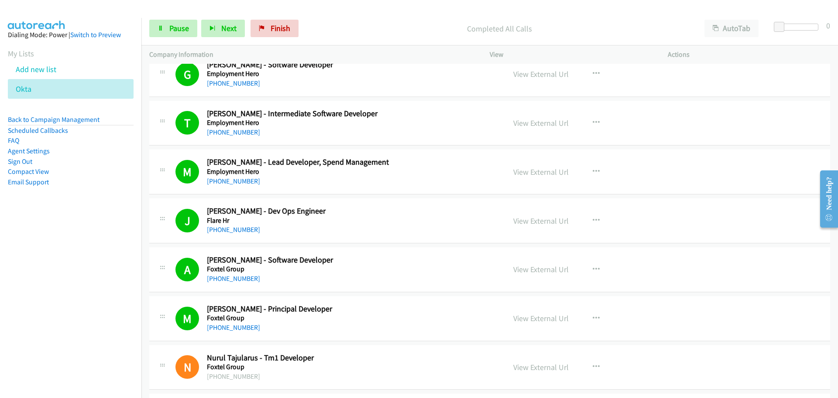
scroll to position [2740, 0]
